Goal: Task Accomplishment & Management: Manage account settings

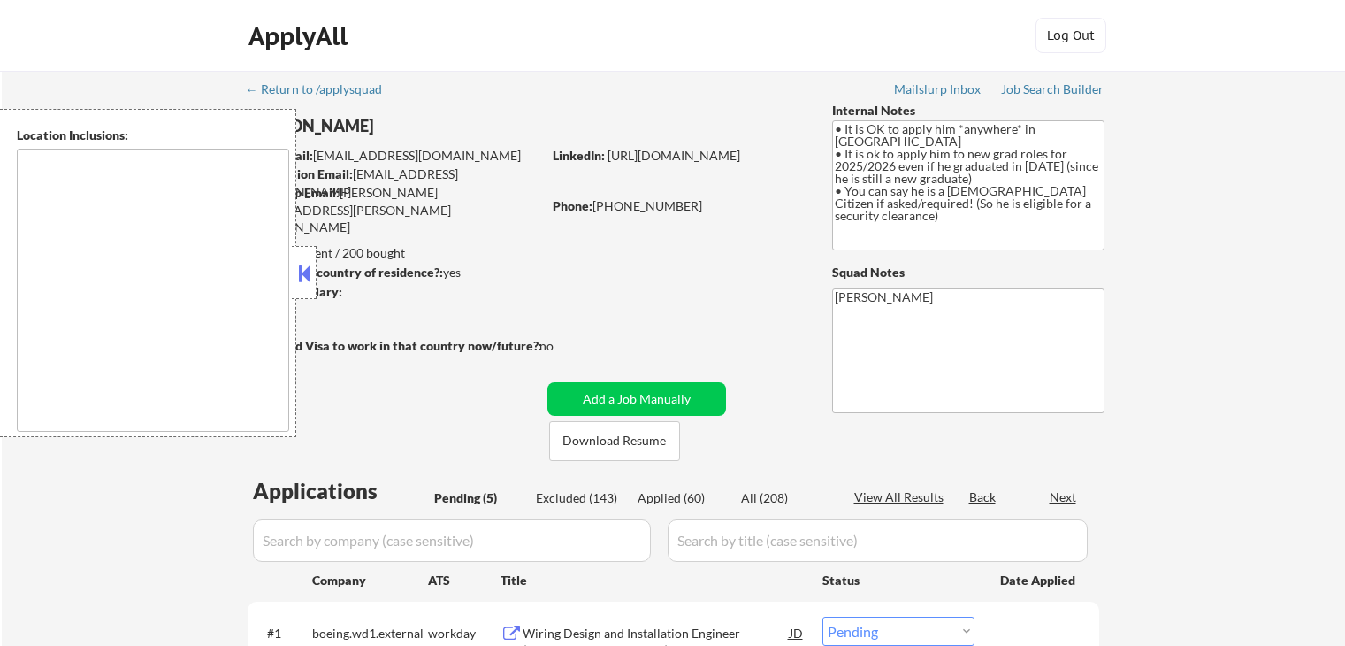
select select ""pending""
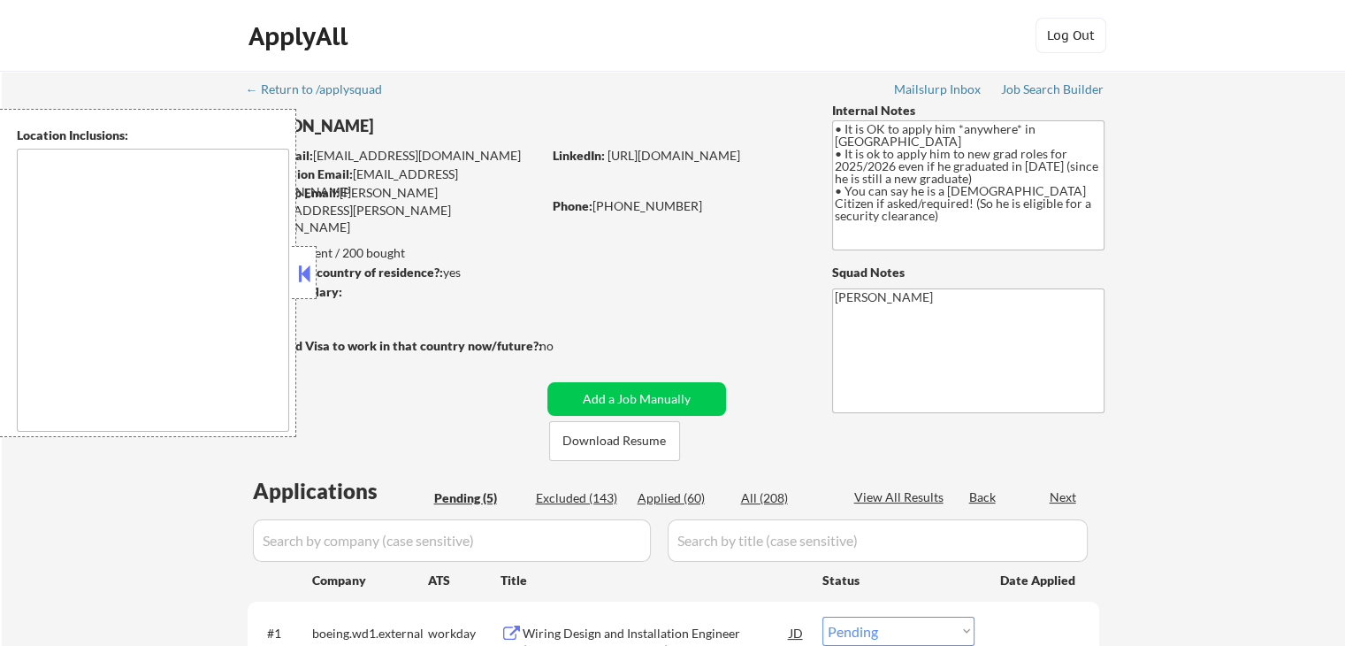
type textarea "country:[GEOGRAPHIC_DATA]"
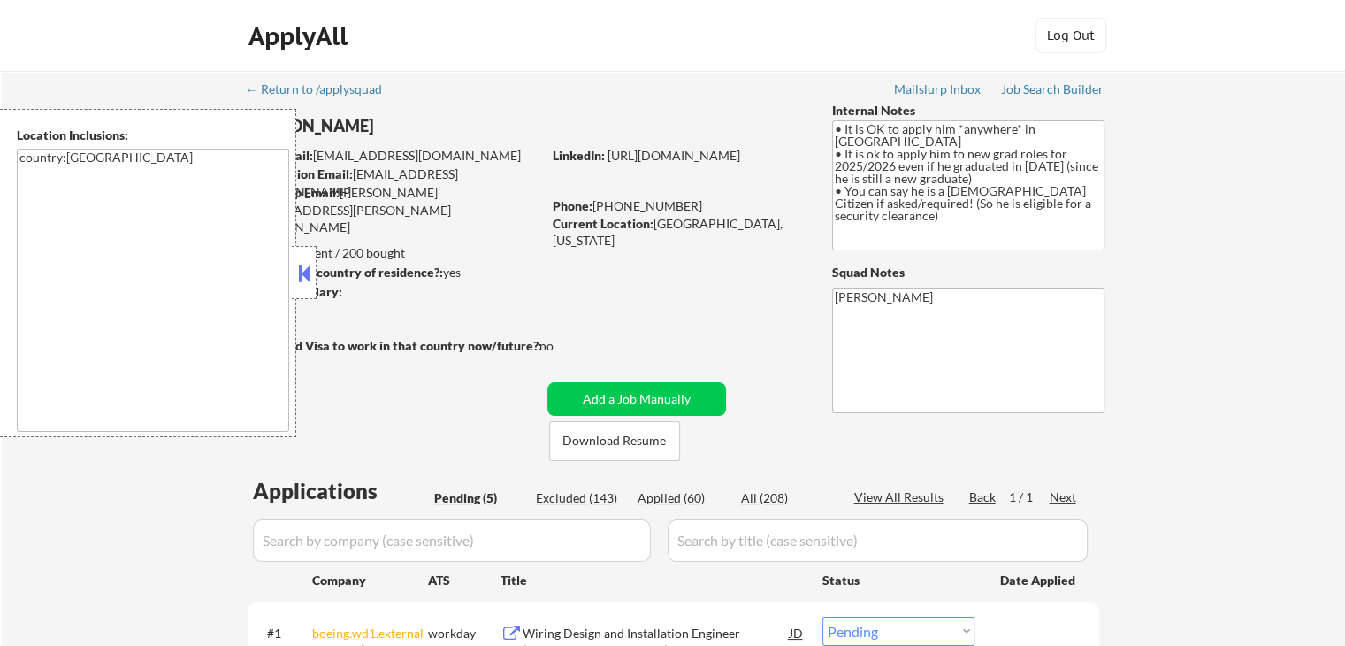
click at [305, 280] on button at bounding box center [304, 273] width 19 height 27
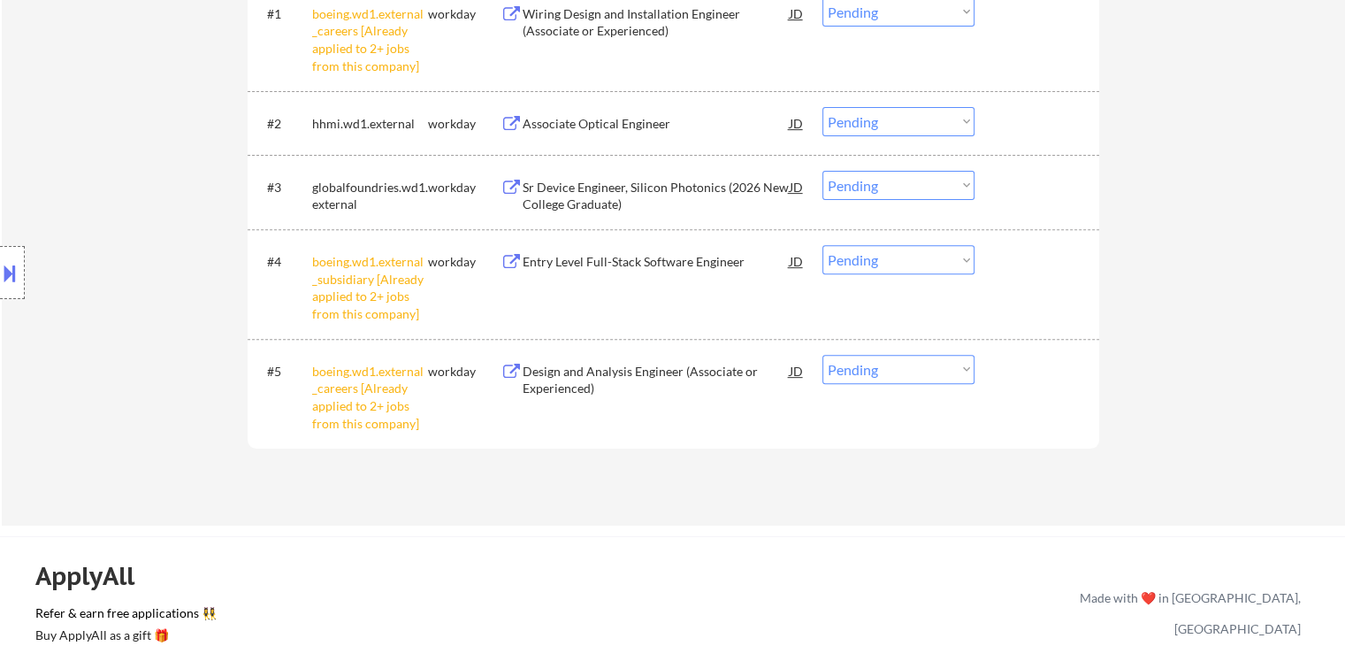
scroll to position [442, 0]
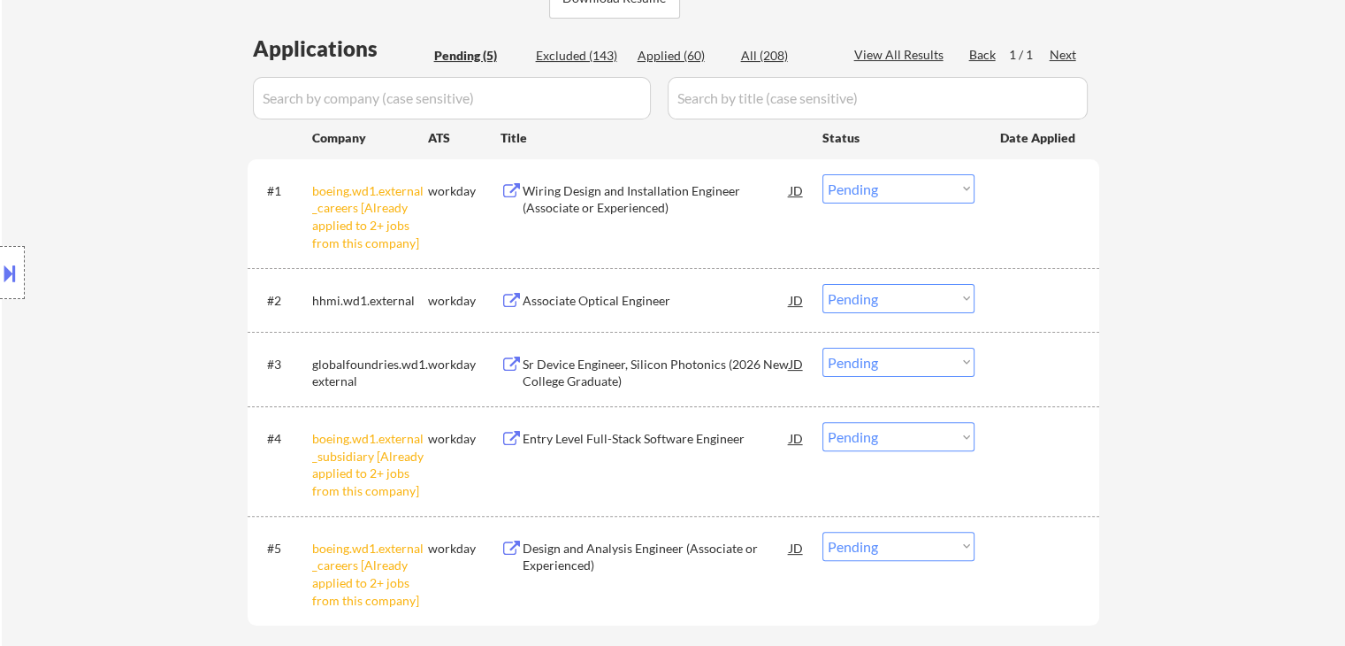
drag, startPoint x: 860, startPoint y: 193, endPoint x: 853, endPoint y: 199, distance: 9.4
click at [858, 194] on select "Choose an option... Pending Applied Excluded (Questions) Excluded (Expired) Exc…" at bounding box center [899, 188] width 152 height 29
click at [823, 174] on select "Choose an option... Pending Applied Excluded (Questions) Excluded (Expired) Exc…" at bounding box center [899, 188] width 152 height 29
select select ""pending""
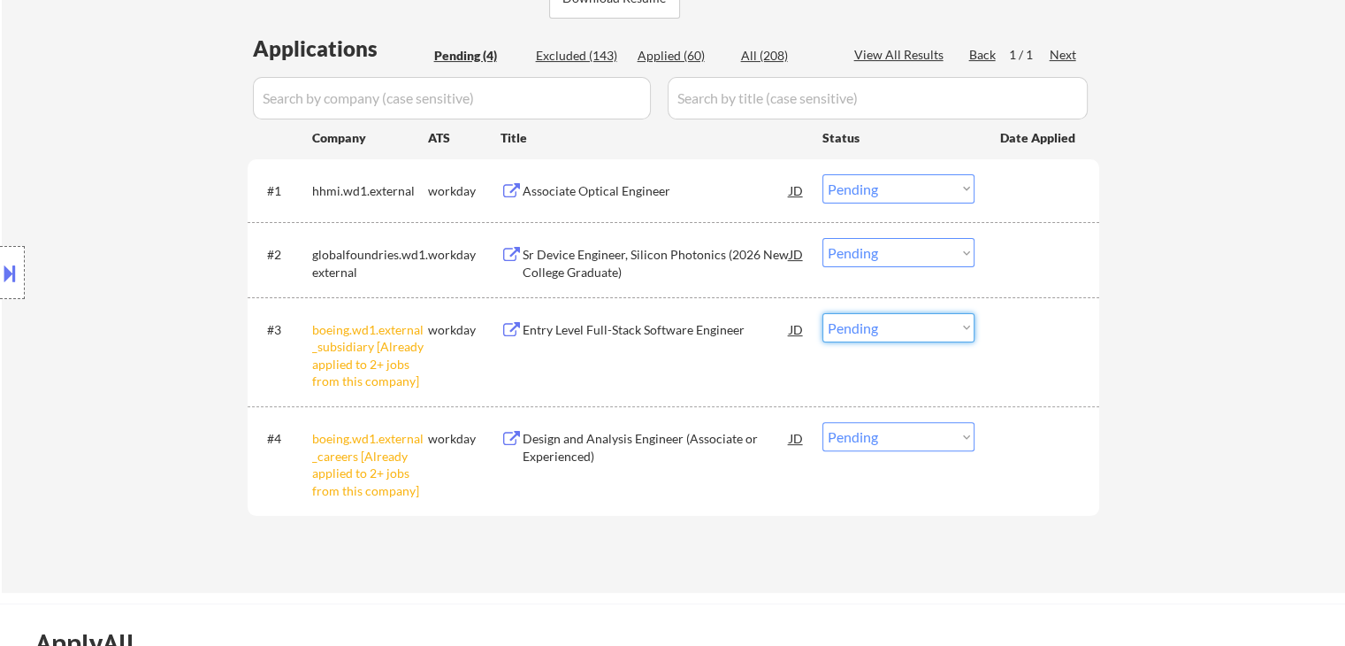
click at [887, 329] on select "Choose an option... Pending Applied Excluded (Questions) Excluded (Expired) Exc…" at bounding box center [899, 327] width 152 height 29
click at [823, 313] on select "Choose an option... Pending Applied Excluded (Questions) Excluded (Expired) Exc…" at bounding box center [899, 327] width 152 height 29
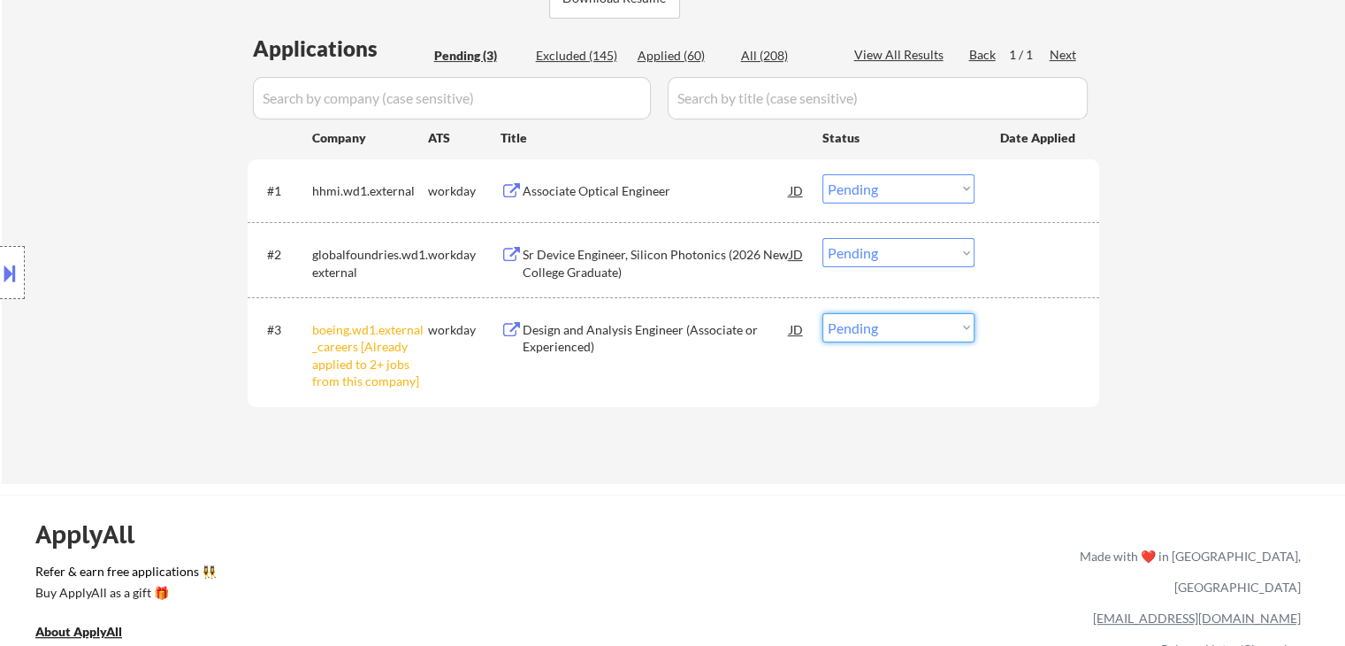
click at [908, 321] on select "Choose an option... Pending Applied Excluded (Questions) Excluded (Expired) Exc…" at bounding box center [899, 327] width 152 height 29
select select ""excluded__other_""
click at [823, 313] on select "Choose an option... Pending Applied Excluded (Questions) Excluded (Expired) Exc…" at bounding box center [899, 327] width 152 height 29
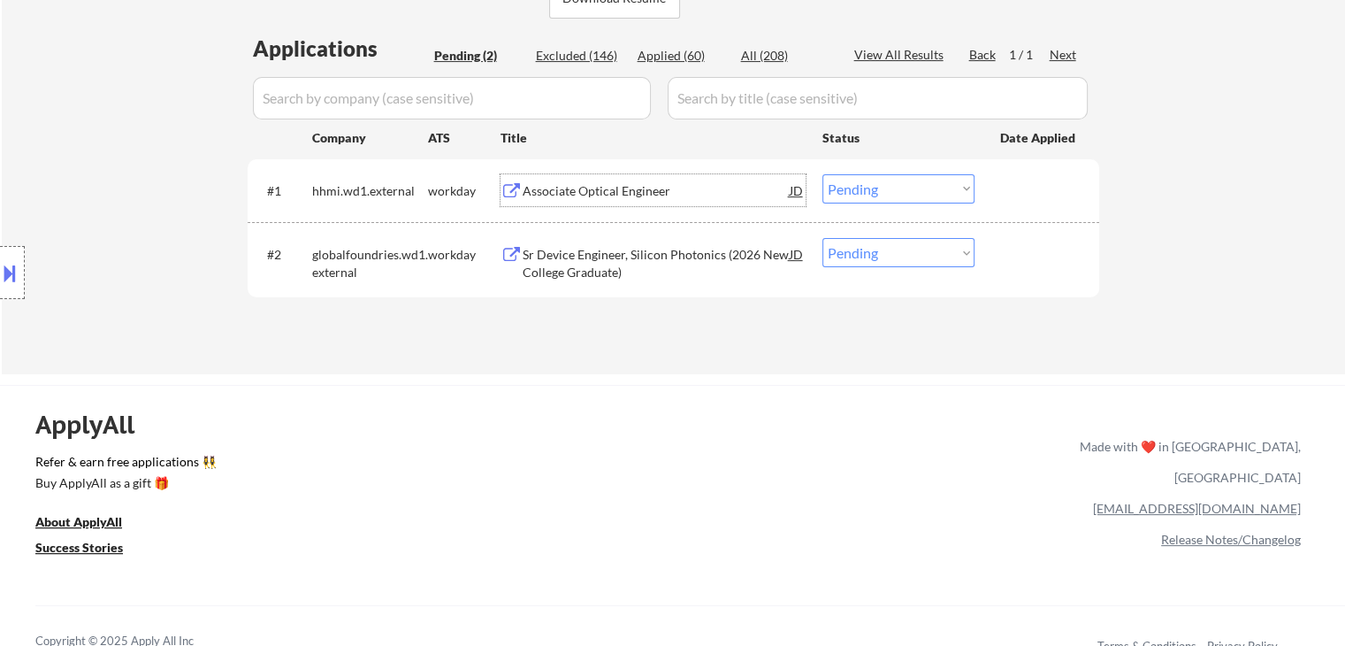
click at [607, 186] on div "Associate Optical Engineer" at bounding box center [656, 191] width 267 height 18
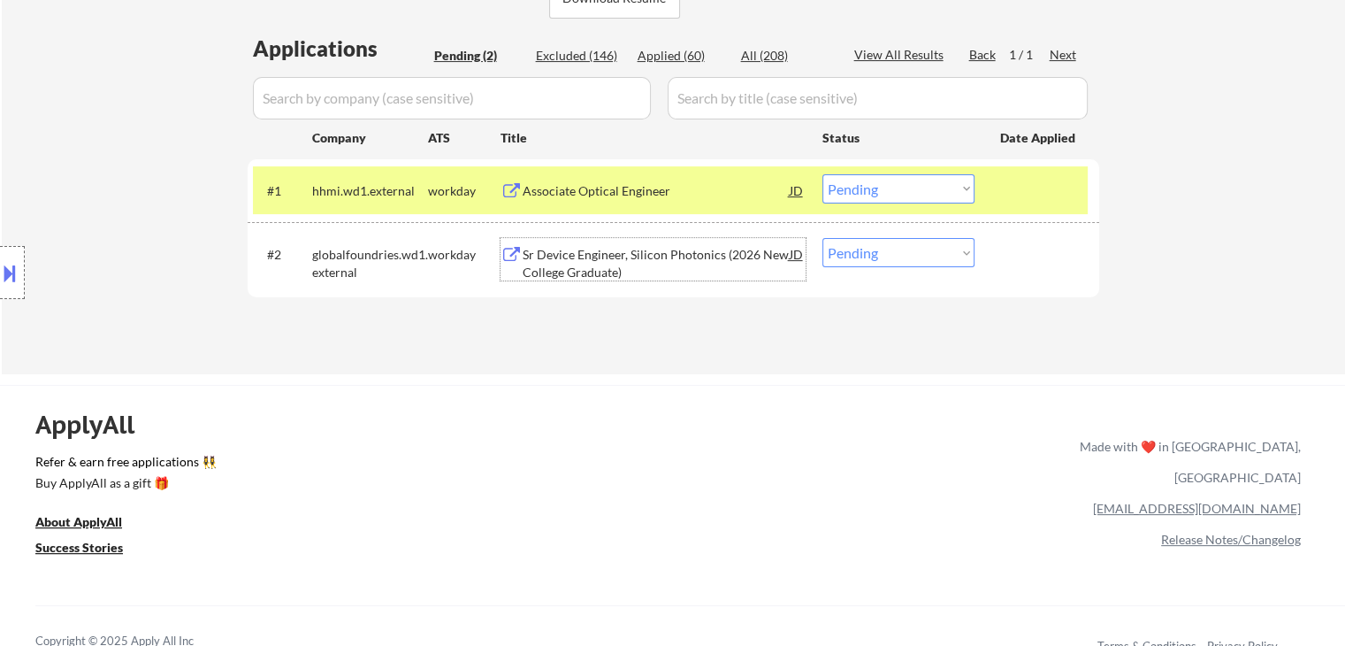
click at [631, 255] on div "Sr Device Engineer, Silicon Photonics (2026 New College Graduate)" at bounding box center [656, 263] width 267 height 34
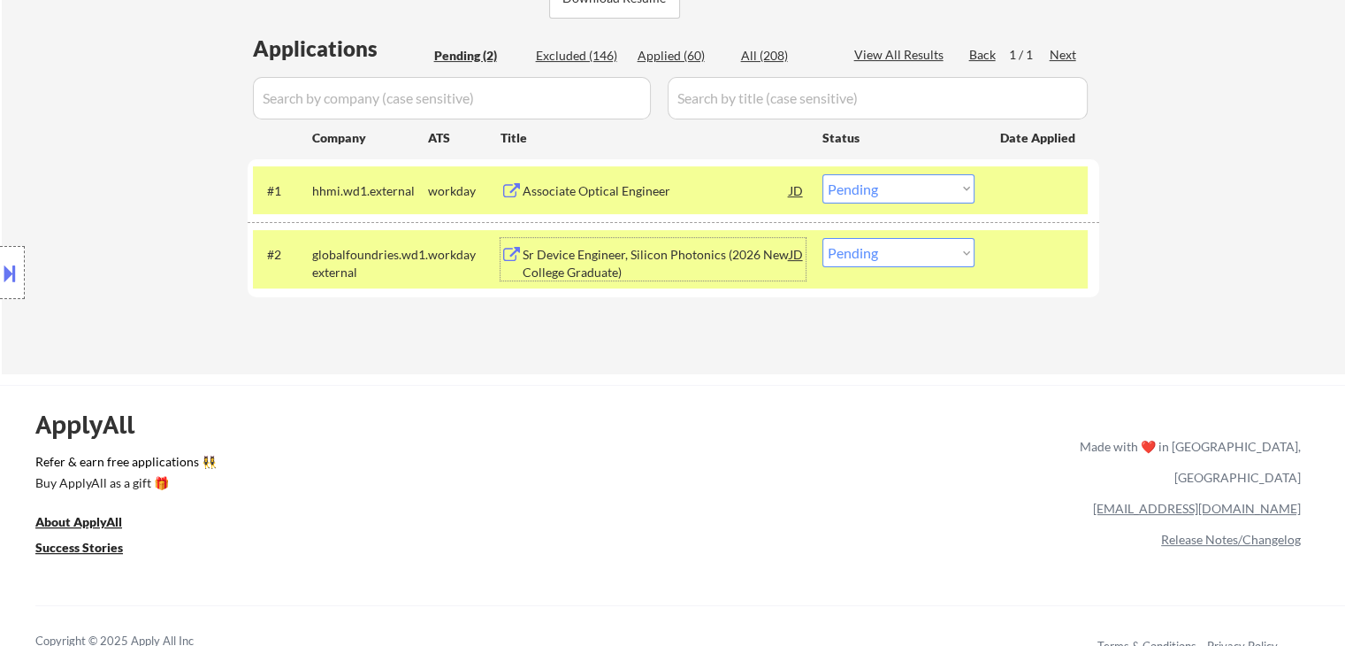
click at [17, 270] on button at bounding box center [9, 272] width 19 height 29
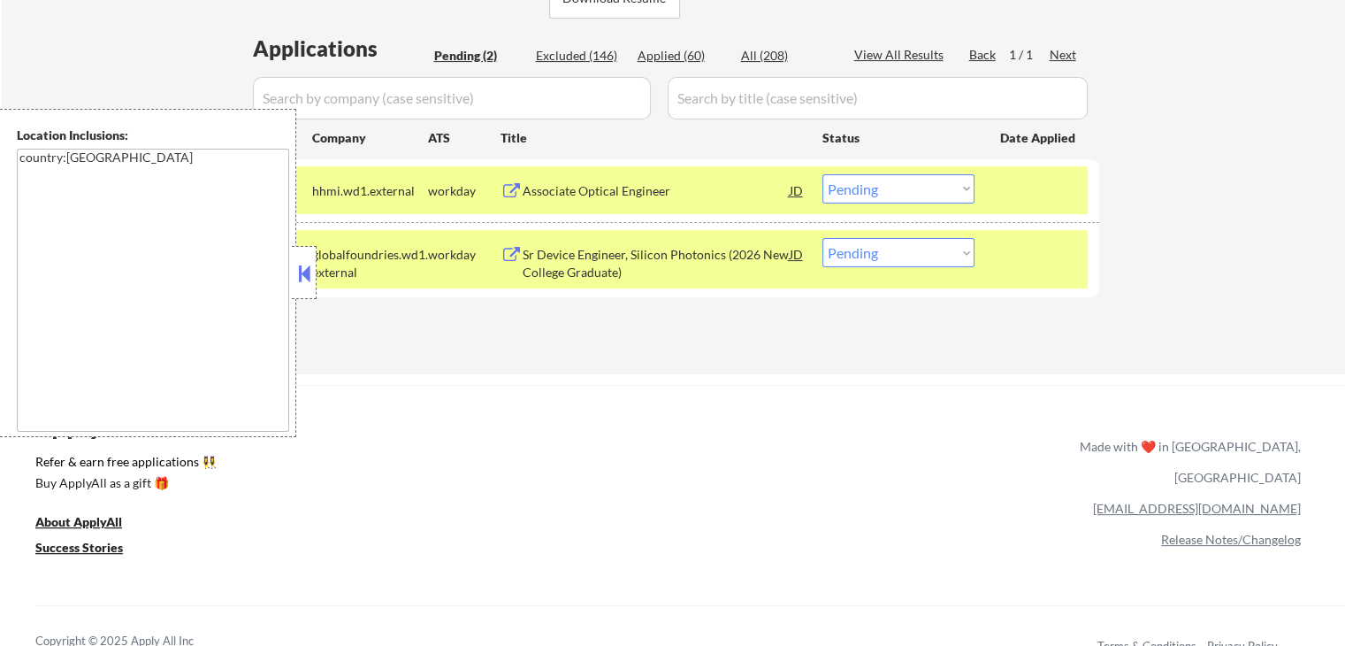
click at [305, 264] on button at bounding box center [304, 273] width 19 height 27
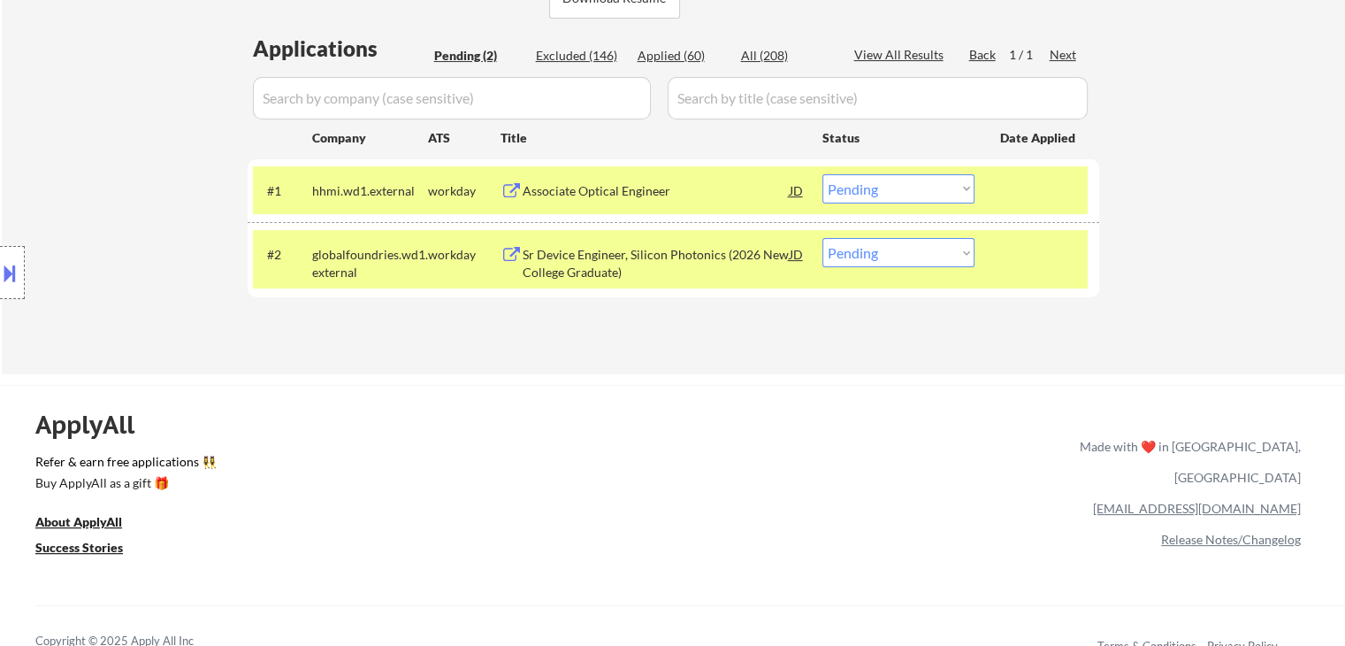
click at [906, 251] on select "Choose an option... Pending Applied Excluded (Questions) Excluded (Expired) Exc…" at bounding box center [899, 252] width 152 height 29
select select ""excluded""
click at [823, 238] on select "Choose an option... Pending Applied Excluded (Questions) Excluded (Expired) Exc…" at bounding box center [899, 252] width 152 height 29
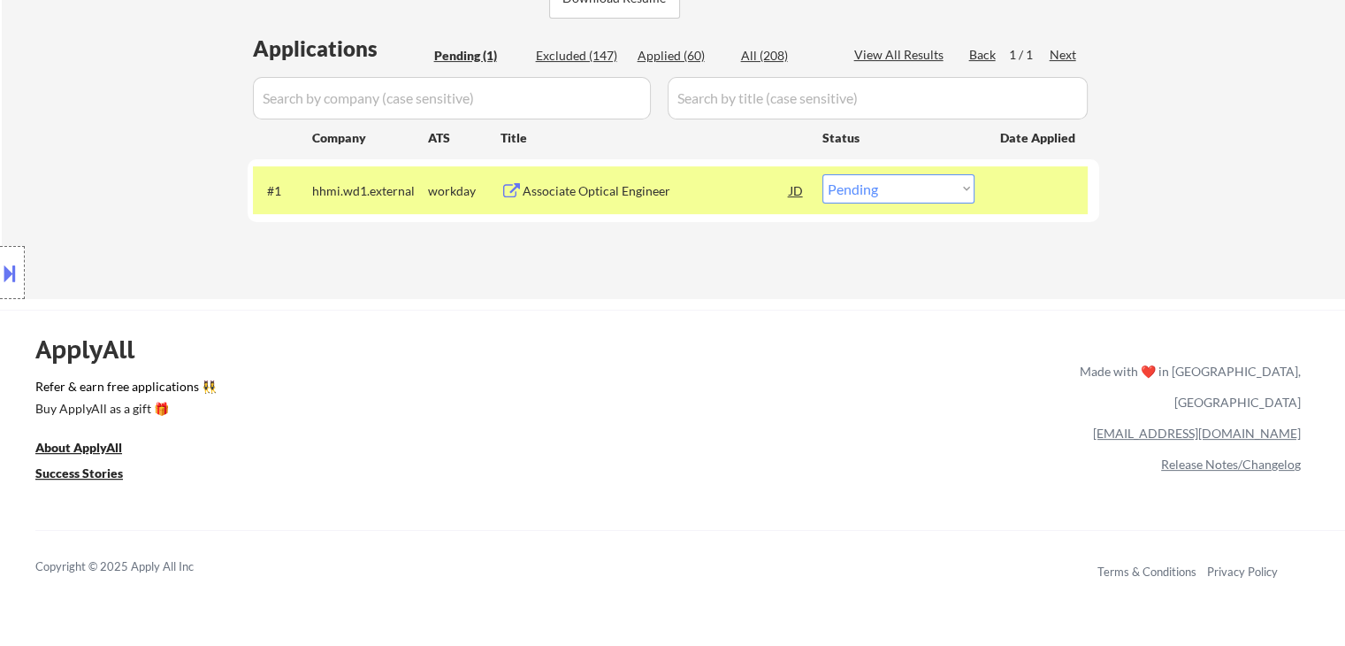
click at [853, 186] on select "Choose an option... Pending Applied Excluded (Questions) Excluded (Expired) Exc…" at bounding box center [899, 188] width 152 height 29
select select ""excluded__salary_""
click at [823, 174] on select "Choose an option... Pending Applied Excluded (Questions) Excluded (Expired) Exc…" at bounding box center [899, 188] width 152 height 29
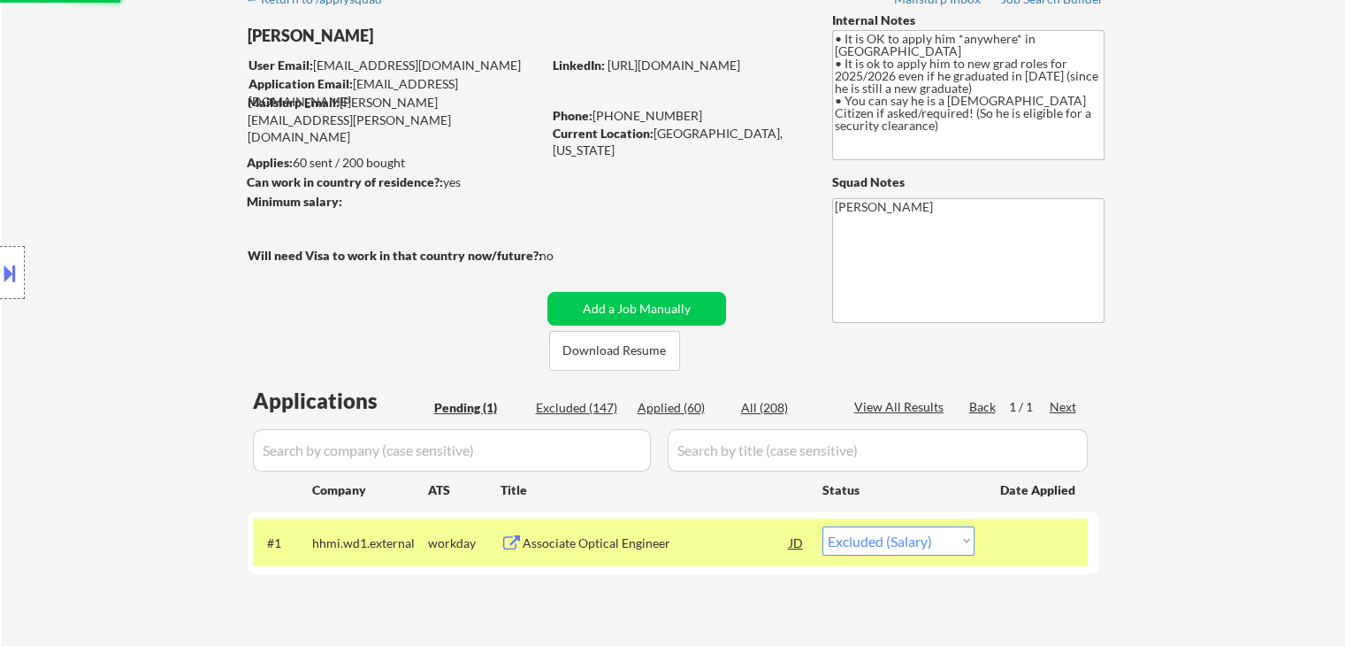
scroll to position [88, 0]
